Goal: Task Accomplishment & Management: Use online tool/utility

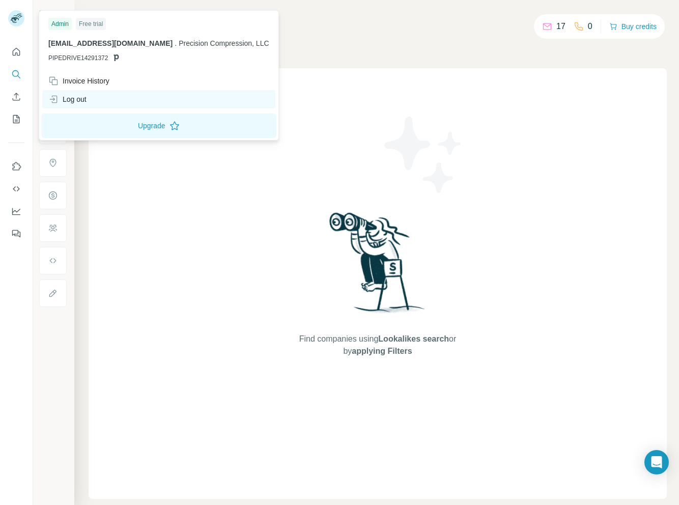
click at [86, 99] on div "Log out" at bounding box center [67, 99] width 38 height 10
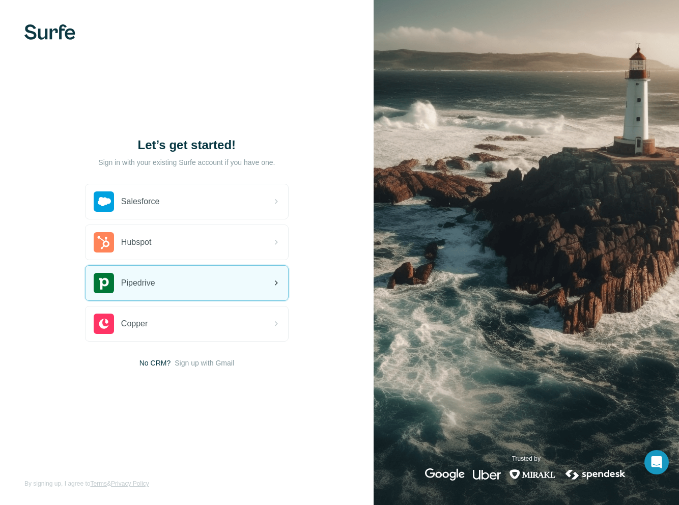
click at [189, 294] on div "Pipedrive" at bounding box center [187, 283] width 203 height 35
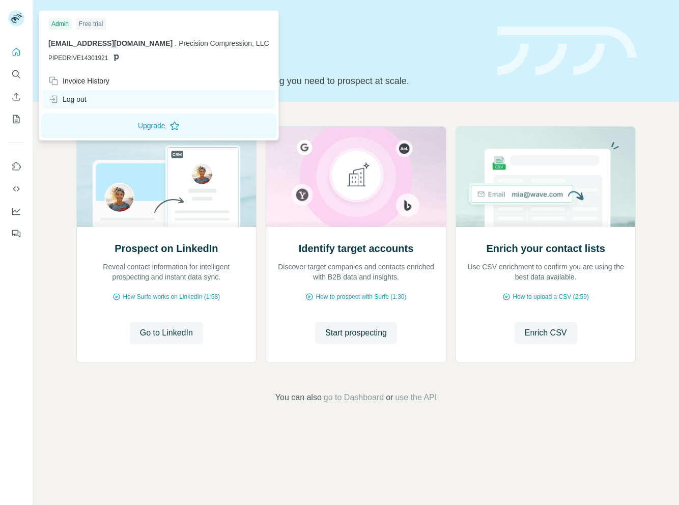
click at [85, 100] on div "Log out" at bounding box center [67, 99] width 38 height 10
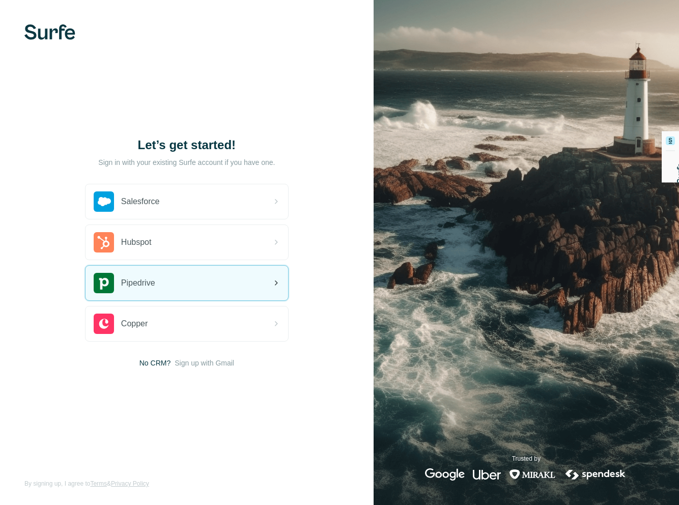
click at [209, 273] on div "Pipedrive" at bounding box center [187, 283] width 203 height 35
click at [155, 284] on span "Pipedrive" at bounding box center [138, 283] width 34 height 12
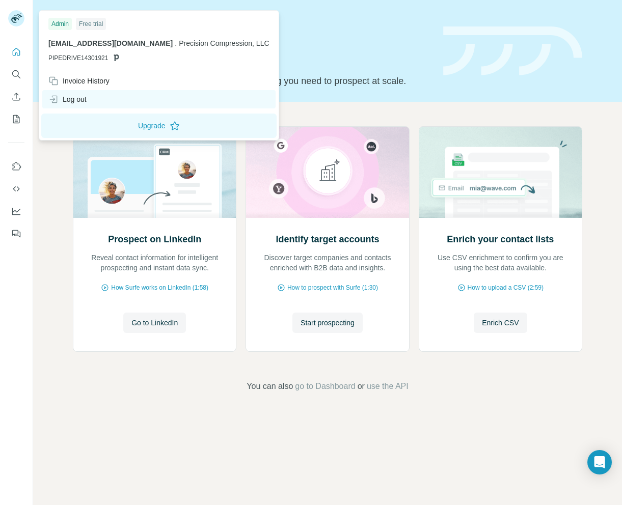
click at [125, 102] on div "Log out" at bounding box center [158, 99] width 233 height 18
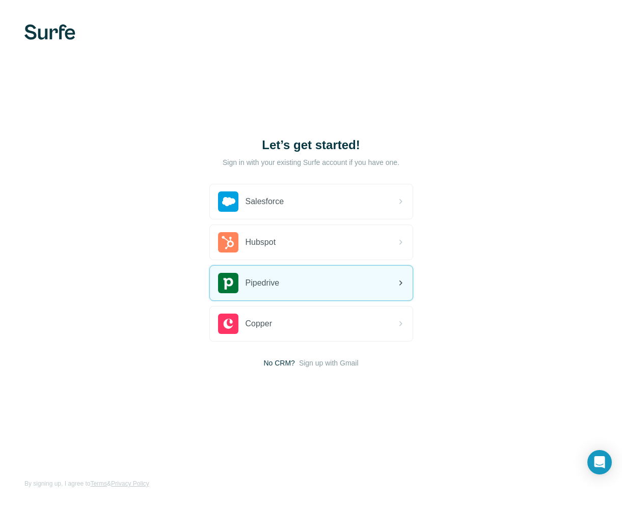
click at [323, 285] on div "Pipedrive" at bounding box center [311, 283] width 203 height 35
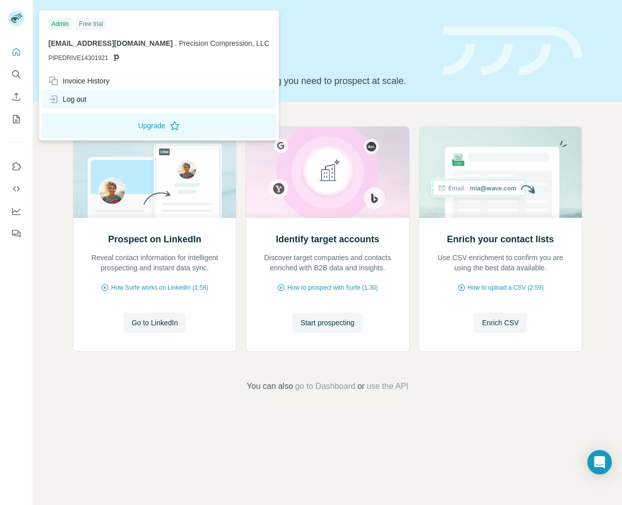
click at [101, 95] on div "Log out" at bounding box center [158, 99] width 233 height 18
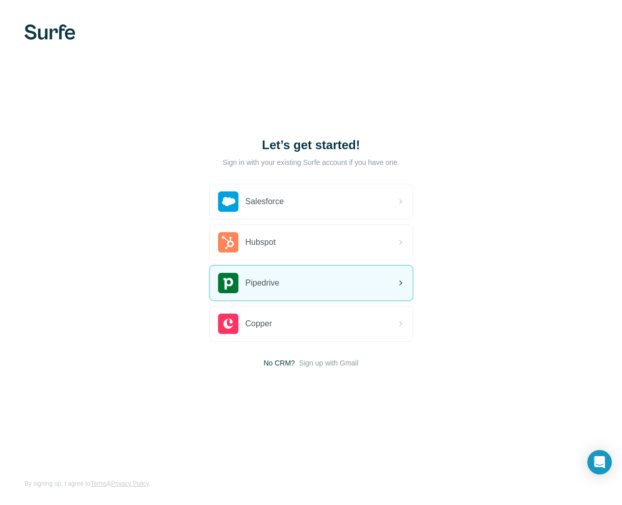
click at [271, 288] on span "Pipedrive" at bounding box center [262, 283] width 34 height 12
